Goal: Register for event/course

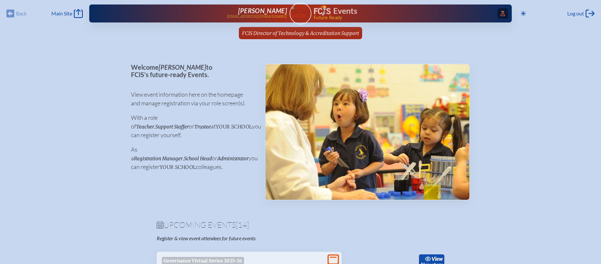
click at [504, 12] on span "Access Users..." at bounding box center [502, 13] width 10 height 10
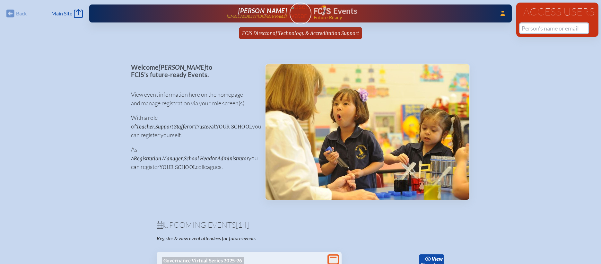
click at [533, 29] on input "text" at bounding box center [554, 28] width 68 height 10
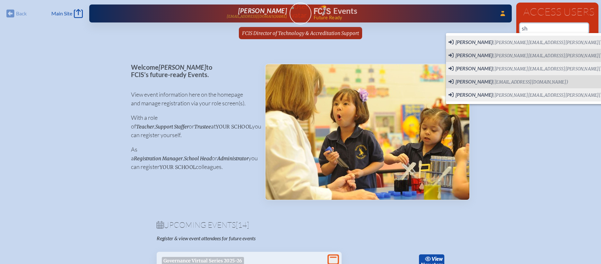
type input "s"
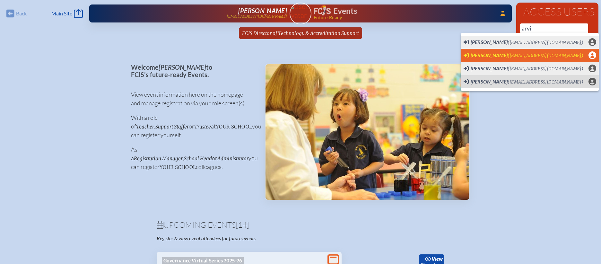
click at [539, 55] on span "([EMAIL_ADDRESS][DOMAIN_NAME])" at bounding box center [545, 55] width 76 height 5
type input "[EMAIL_ADDRESS][DOMAIN_NAME]"
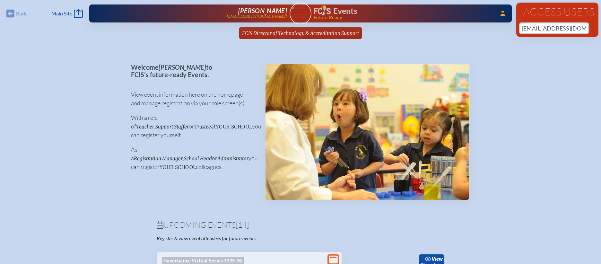
scroll to position [0, 15]
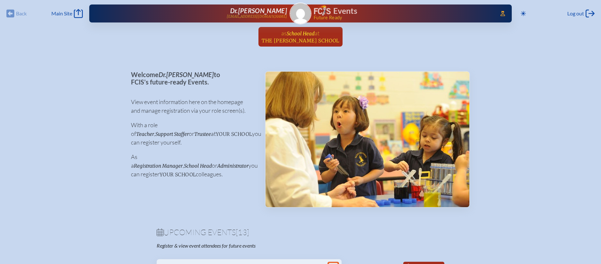
click at [300, 39] on span "The Cushman School" at bounding box center [300, 41] width 78 height 6
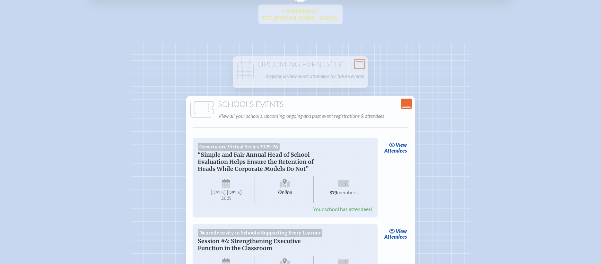
scroll to position [26, 0]
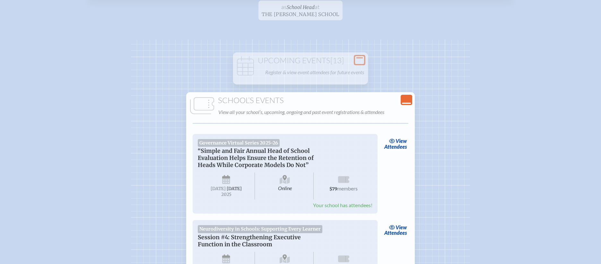
click at [405, 99] on icon "Close Console" at bounding box center [406, 99] width 9 height 9
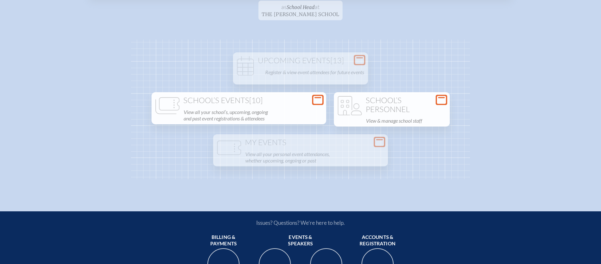
click at [367, 110] on h1 "School’s Personnel" at bounding box center [391, 105] width 111 height 18
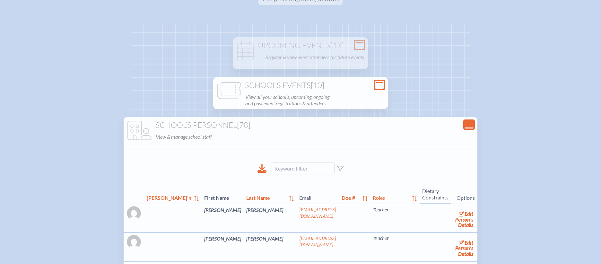
scroll to position [15, 0]
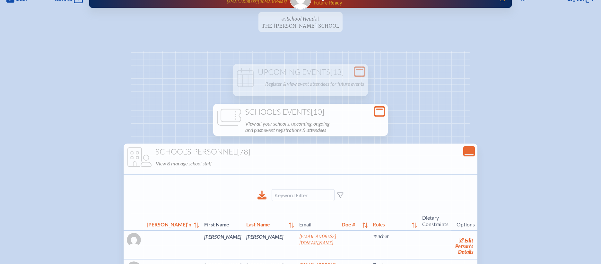
click at [379, 109] on icon "Open Console" at bounding box center [379, 111] width 9 height 9
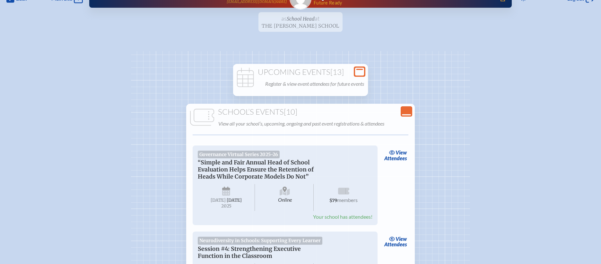
click at [343, 80] on p "Register & view event attendees for future events" at bounding box center [314, 83] width 99 height 9
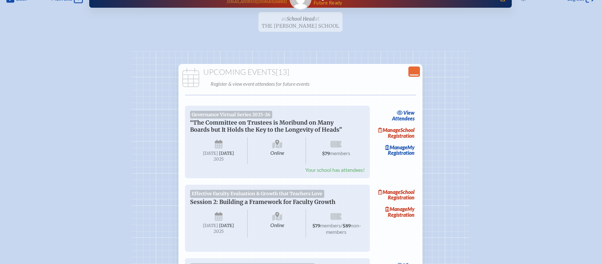
scroll to position [25, 0]
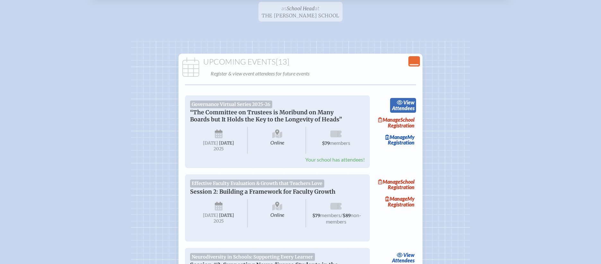
click at [411, 104] on span "view" at bounding box center [408, 102] width 11 height 6
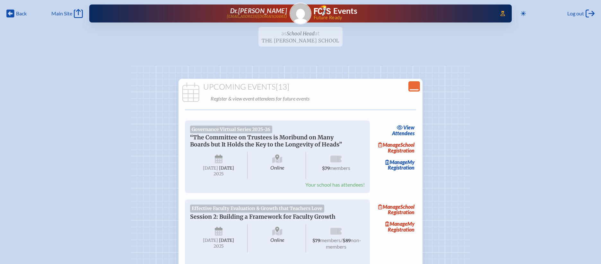
scroll to position [25, 0]
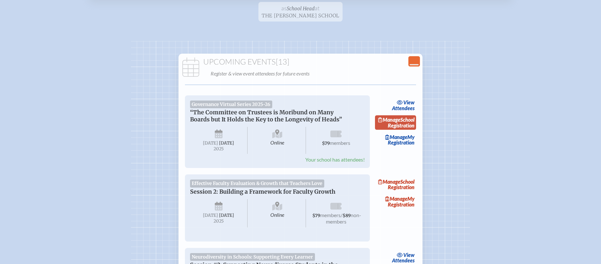
click at [400, 129] on link "Manage School Registration" at bounding box center [395, 122] width 41 height 15
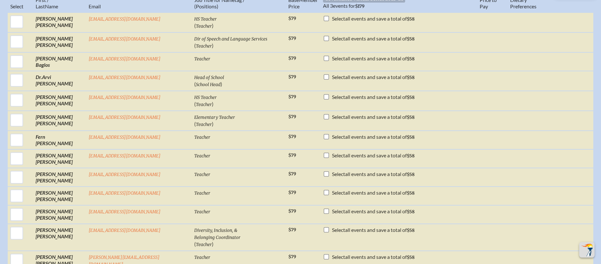
scroll to position [320, 0]
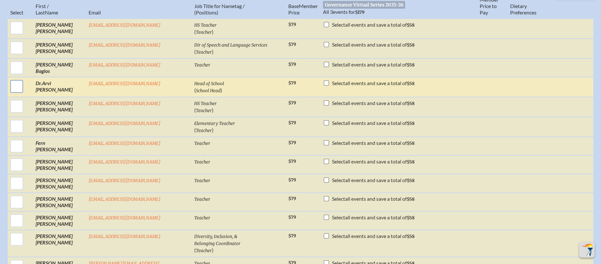
click at [25, 86] on input "checkbox" at bounding box center [17, 86] width 16 height 16
checkbox input "true"
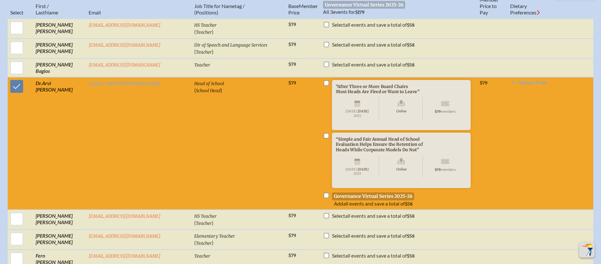
click at [324, 198] on input "checkbox" at bounding box center [326, 195] width 5 height 5
checkbox input "true"
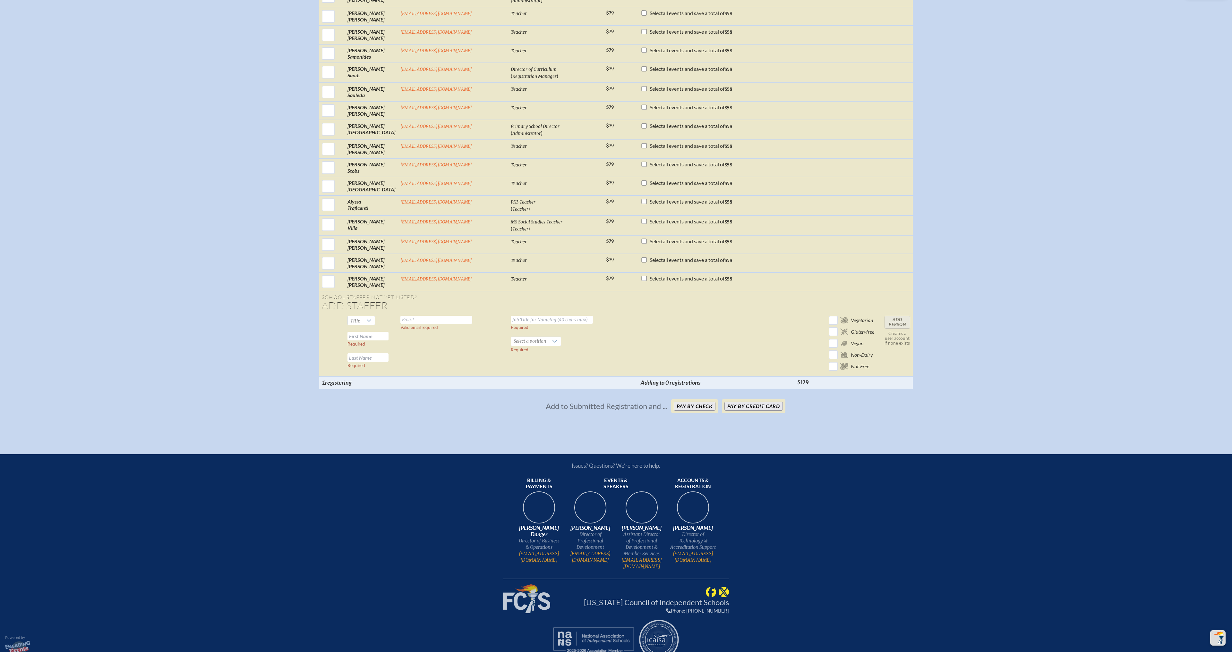
scroll to position [1871, 0]
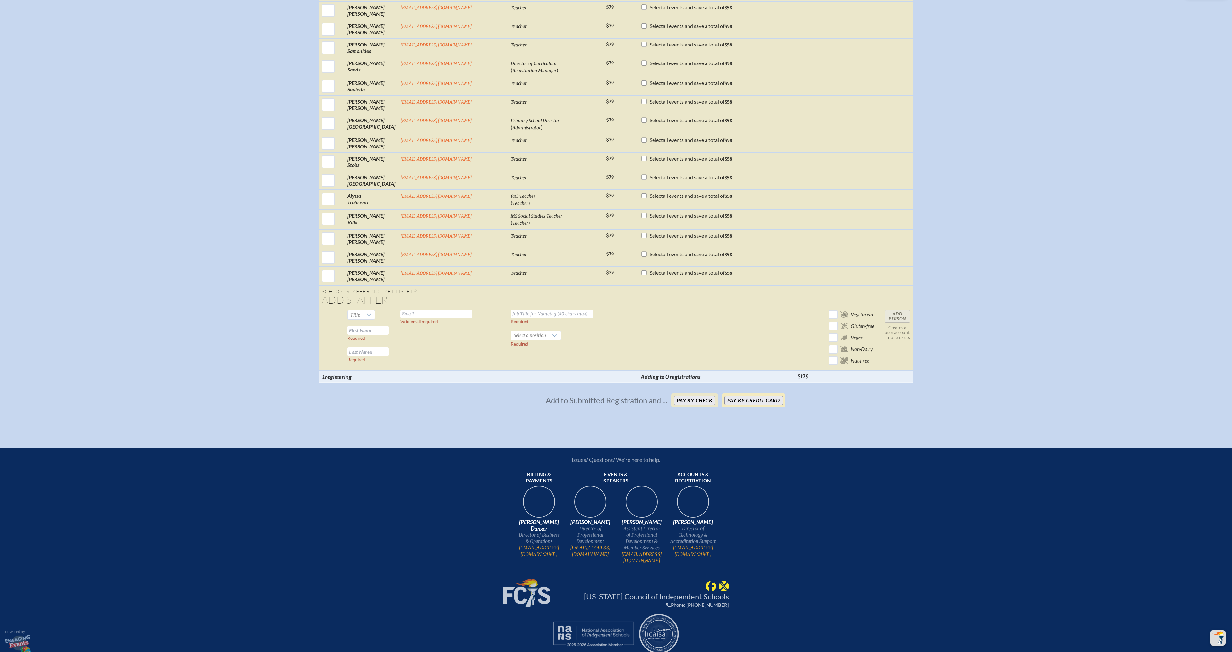
click at [600, 263] on button "Pay by Credit Card" at bounding box center [753, 400] width 58 height 9
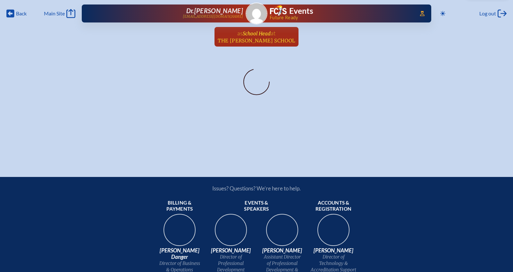
click at [243, 32] on span "School Head" at bounding box center [257, 33] width 28 height 6
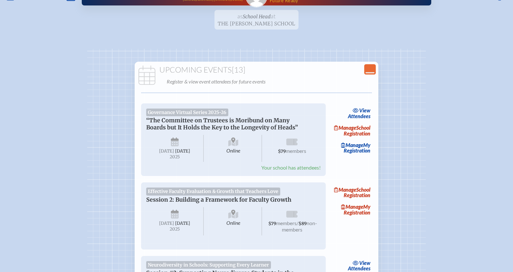
scroll to position [22, 0]
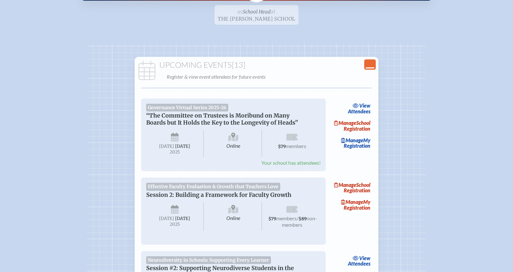
click at [367, 67] on icon at bounding box center [370, 67] width 9 height 1
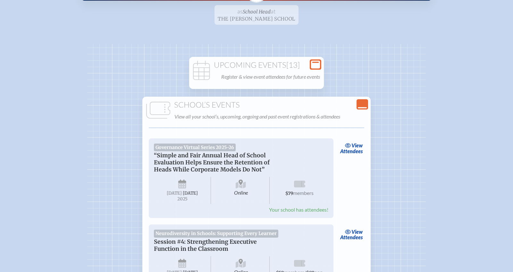
click at [363, 104] on icon "Close Console" at bounding box center [362, 104] width 9 height 9
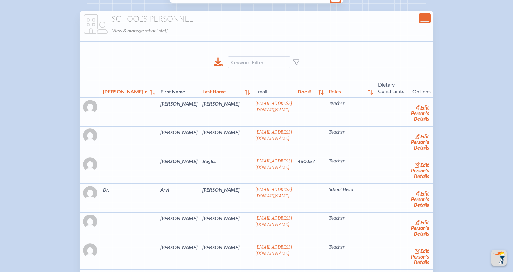
scroll to position [9, 0]
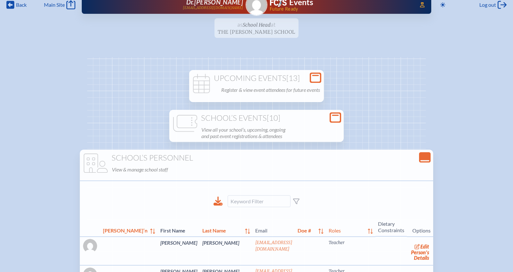
click at [421, 158] on icon "Close Console" at bounding box center [425, 157] width 9 height 9
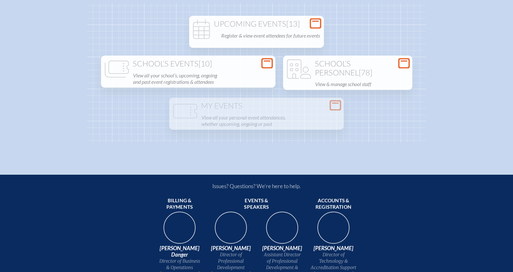
scroll to position [62, 0]
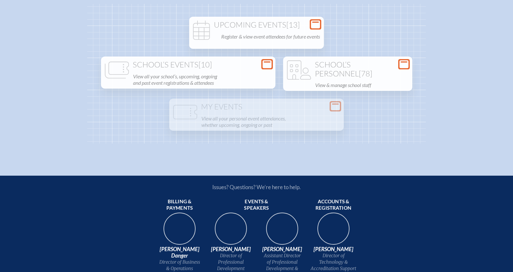
click at [283, 39] on p "Register & view event attendees for future events" at bounding box center [270, 36] width 99 height 9
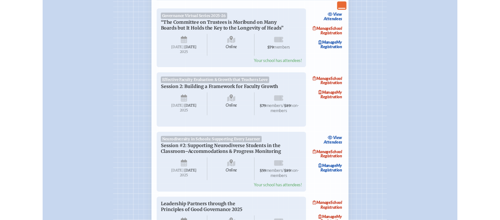
scroll to position [128, 0]
